Goal: Entertainment & Leisure: Consume media (video, audio)

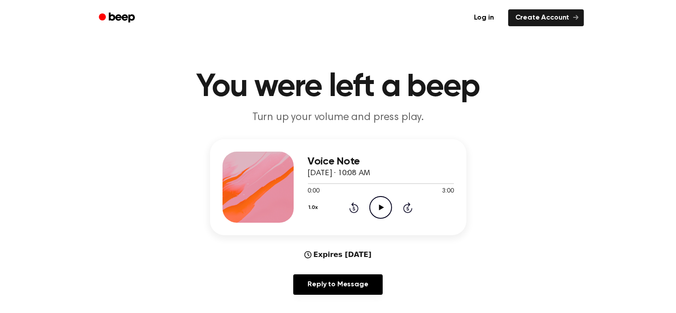
click at [383, 204] on icon "Play Audio" at bounding box center [380, 207] width 23 height 23
click at [381, 204] on icon "Play Audio" at bounding box center [380, 207] width 23 height 23
click at [378, 207] on icon "Play Audio" at bounding box center [380, 207] width 23 height 23
click at [380, 205] on icon at bounding box center [381, 208] width 5 height 6
